Goal: Find specific page/section: Find specific page/section

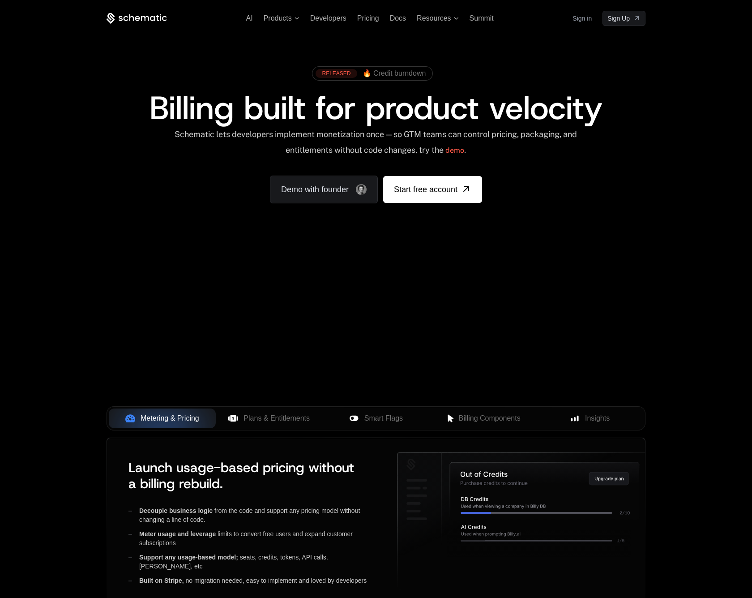
click at [589, 18] on link "Sign in" at bounding box center [582, 18] width 19 height 14
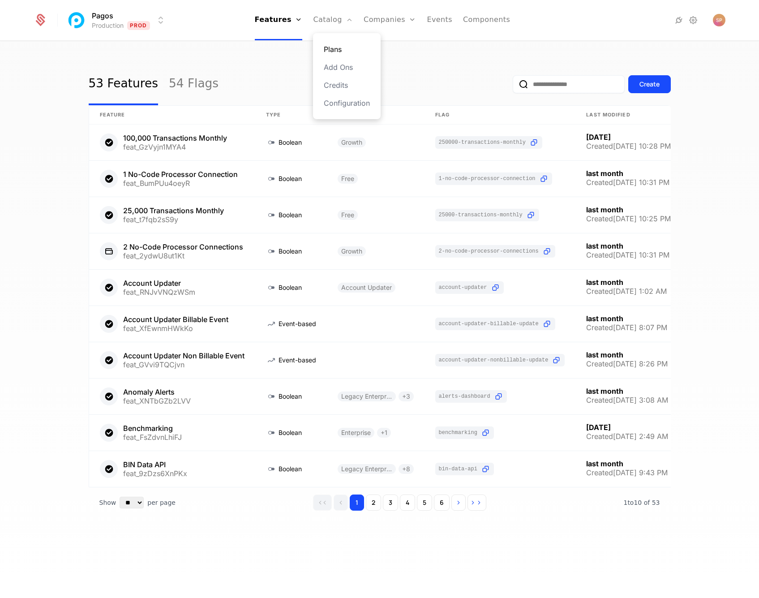
click at [329, 47] on link "Plans" at bounding box center [347, 49] width 46 height 11
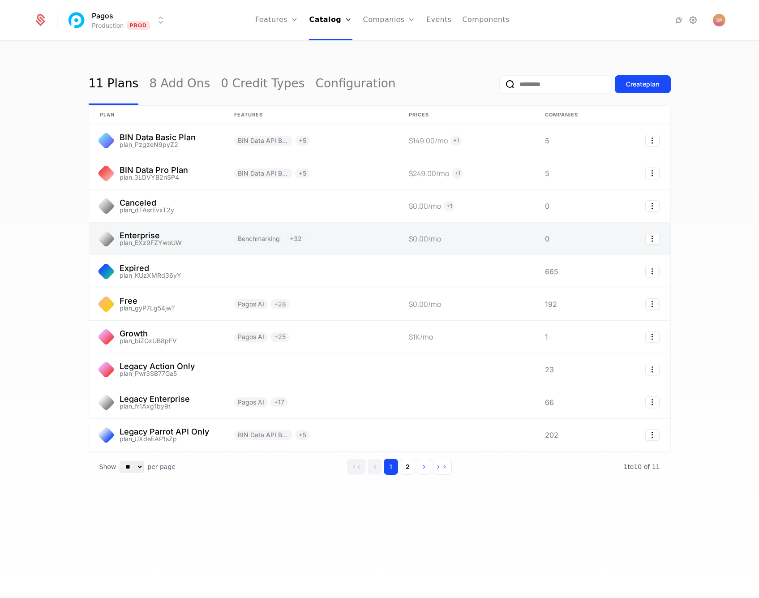
click at [155, 230] on link at bounding box center [156, 239] width 134 height 32
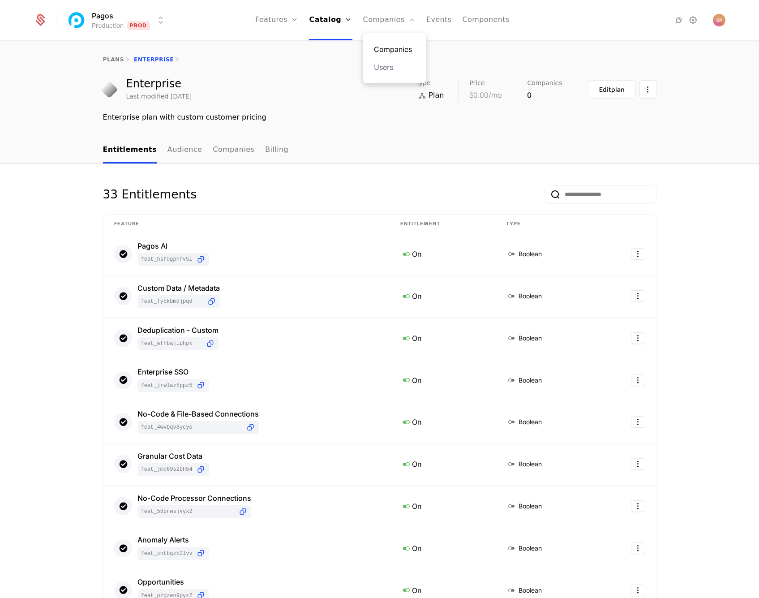
click at [385, 50] on link "Companies" at bounding box center [394, 49] width 41 height 11
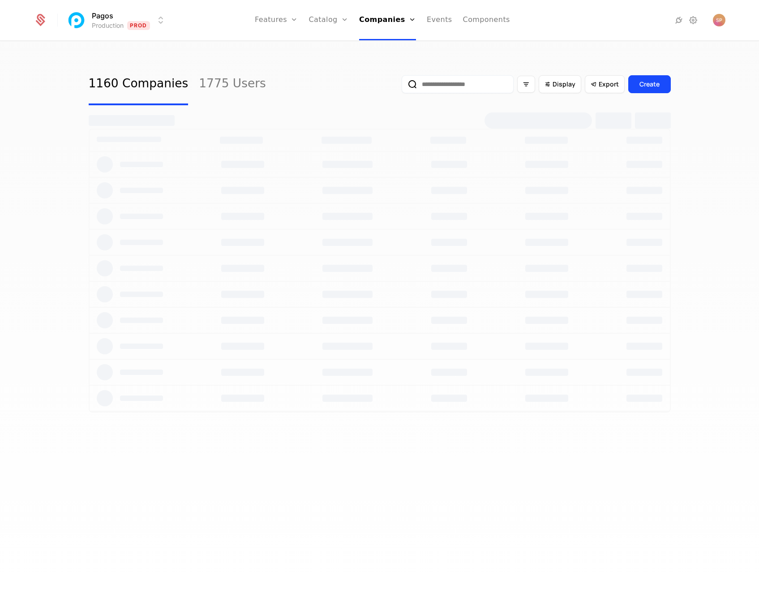
click at [441, 89] on input "email" at bounding box center [458, 84] width 112 height 18
paste input "**********"
type input "**********"
click at [402, 86] on button "submit" at bounding box center [402, 86] width 0 height 0
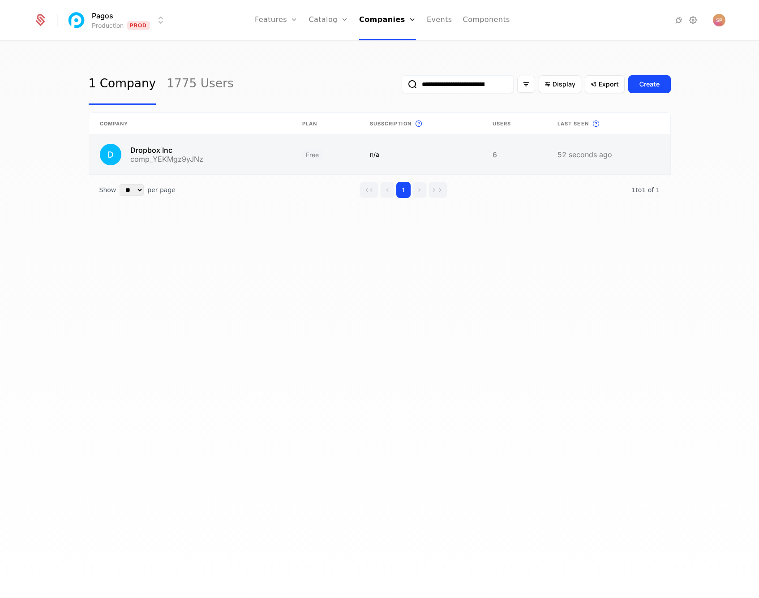
click at [191, 162] on link at bounding box center [190, 154] width 202 height 39
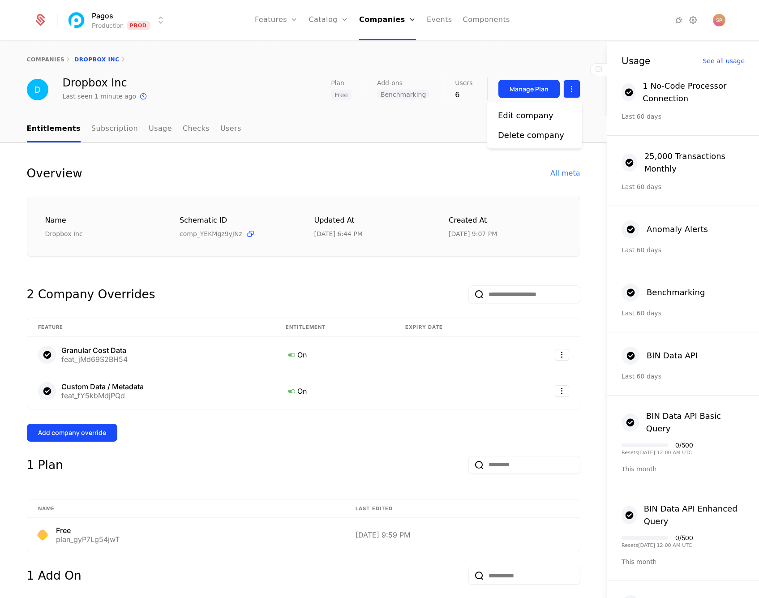
click at [573, 89] on html "Pagos Production Prod Features Features Flags Catalog Plans Add Ons Credits Con…" at bounding box center [379, 299] width 759 height 598
click at [185, 174] on html "Pagos Production Prod Features Features Flags Catalog Plans Add Ons Credits Con…" at bounding box center [379, 299] width 759 height 598
